Goal: Check status: Check status

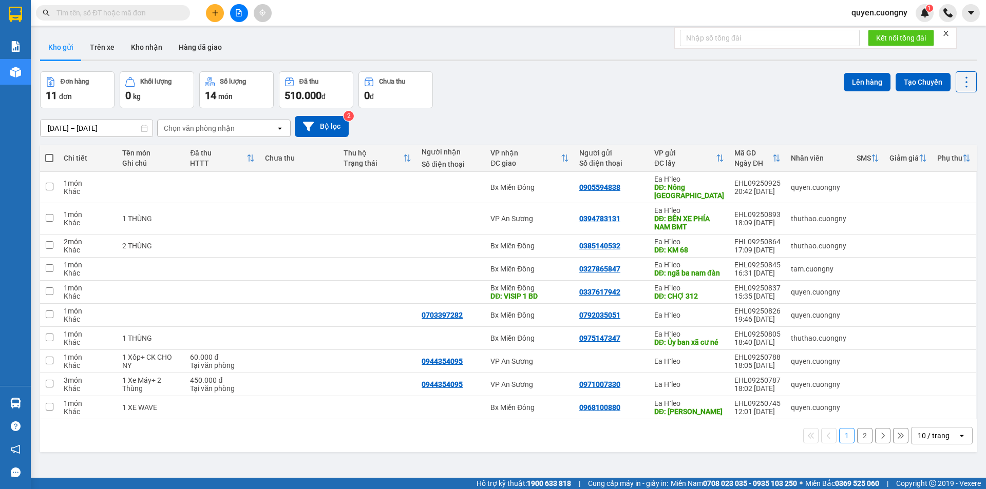
click at [83, 128] on input "[DATE] – [DATE]" at bounding box center [97, 128] width 112 height 16
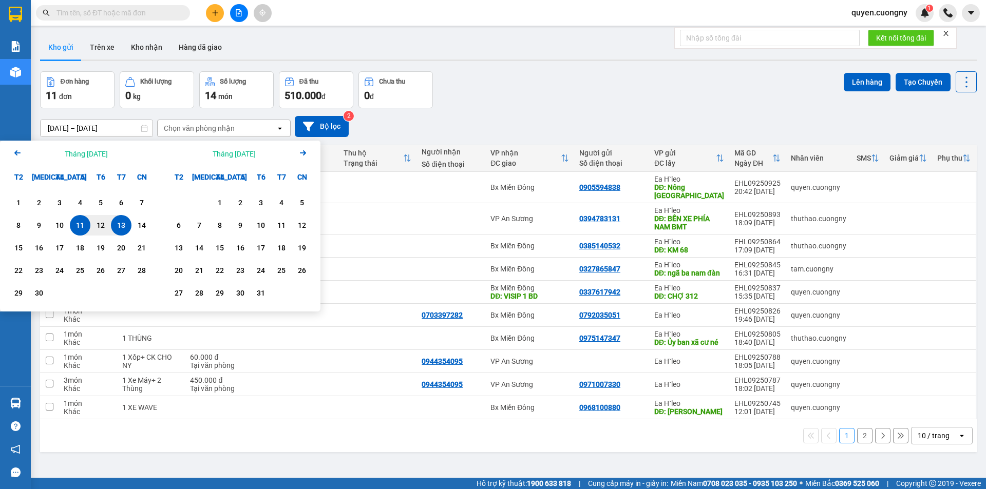
click at [125, 232] on div "13" at bounding box center [121, 225] width 14 height 12
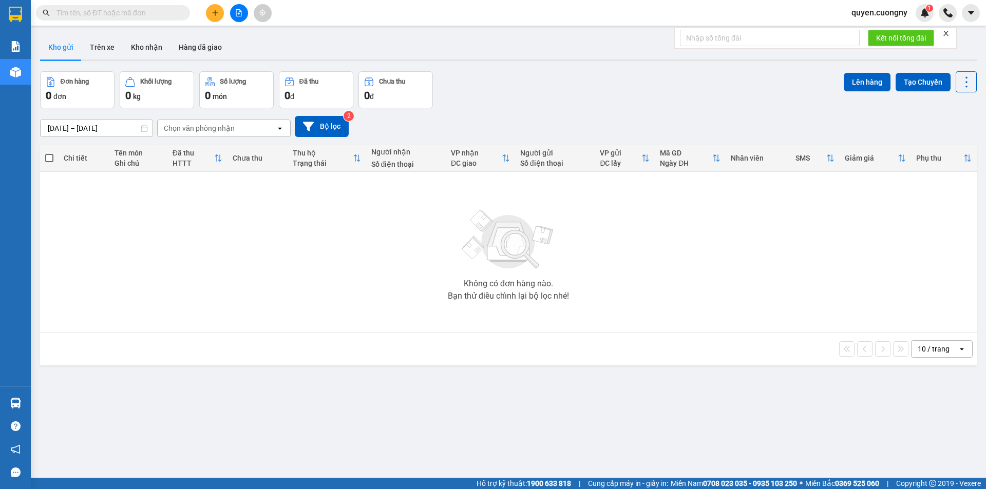
click at [101, 133] on div "ver 1.8.143 Kho gửi Trên xe Kho nhận Hàng đã giao Đơn hàng 0 đơn Khối lượng 0 k…" at bounding box center [508, 275] width 945 height 489
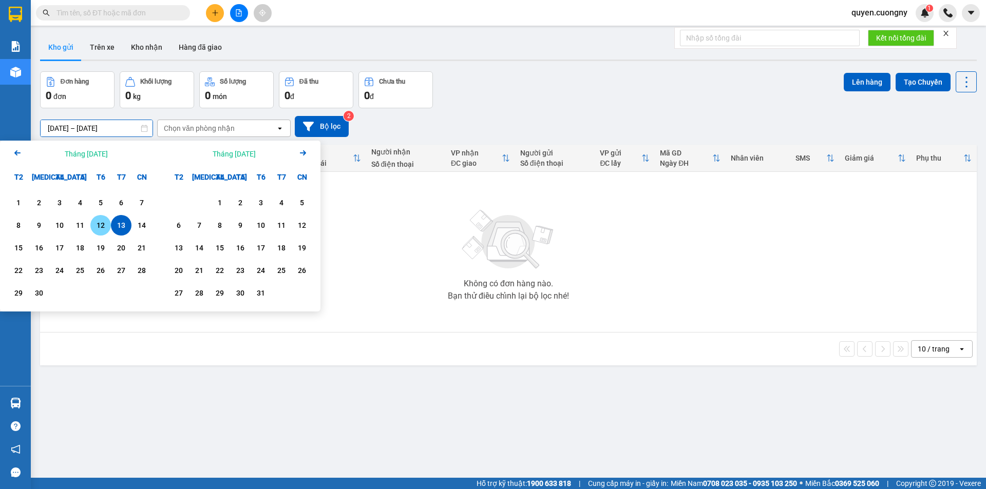
click at [101, 226] on div "12" at bounding box center [100, 225] width 14 height 12
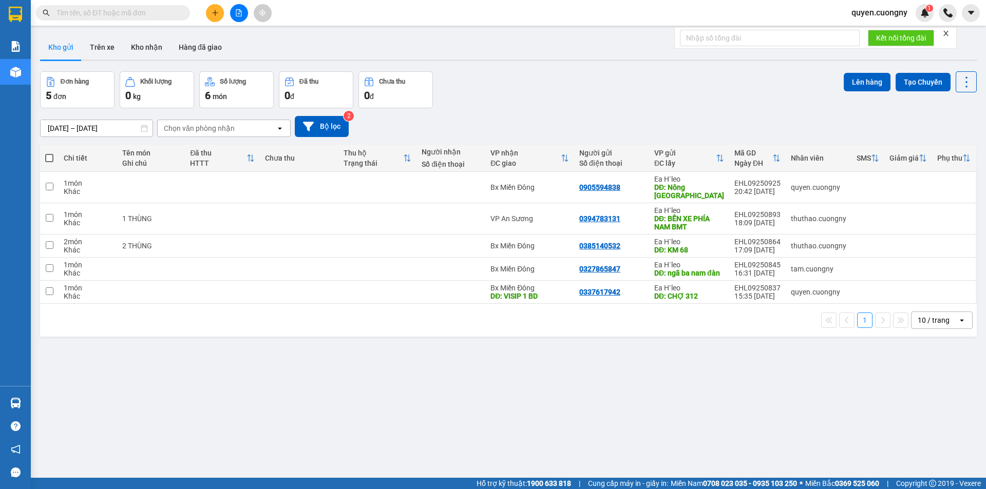
click at [128, 122] on input "[DATE] – [DATE]" at bounding box center [97, 128] width 112 height 16
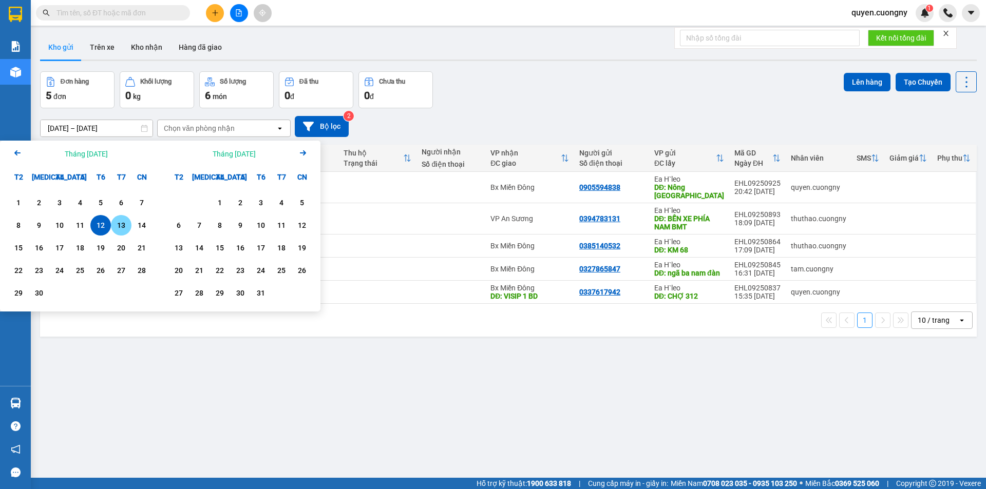
click at [115, 223] on div "13" at bounding box center [121, 225] width 14 height 12
type input "[DATE] – [DATE]"
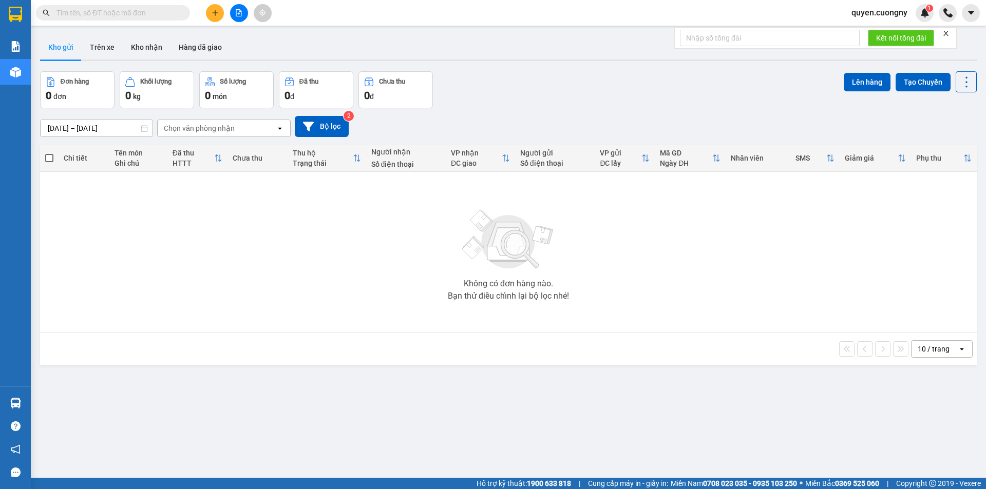
click at [524, 116] on div "[DATE] – [DATE] Press the down arrow key to interact with the calendar and sele…" at bounding box center [508, 126] width 936 height 21
click at [108, 13] on input "text" at bounding box center [116, 12] width 121 height 11
paste input "0866376004"
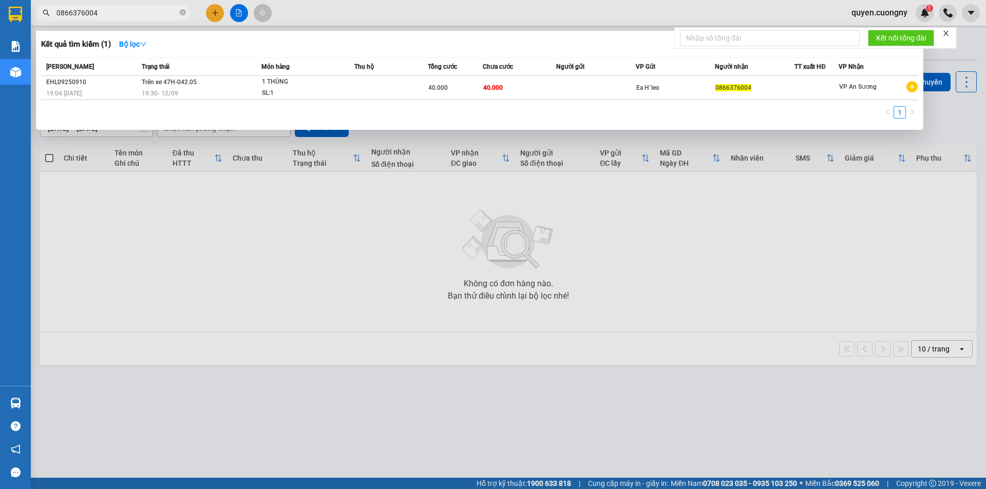
type input "0866376004"
